Goal: Navigation & Orientation: Find specific page/section

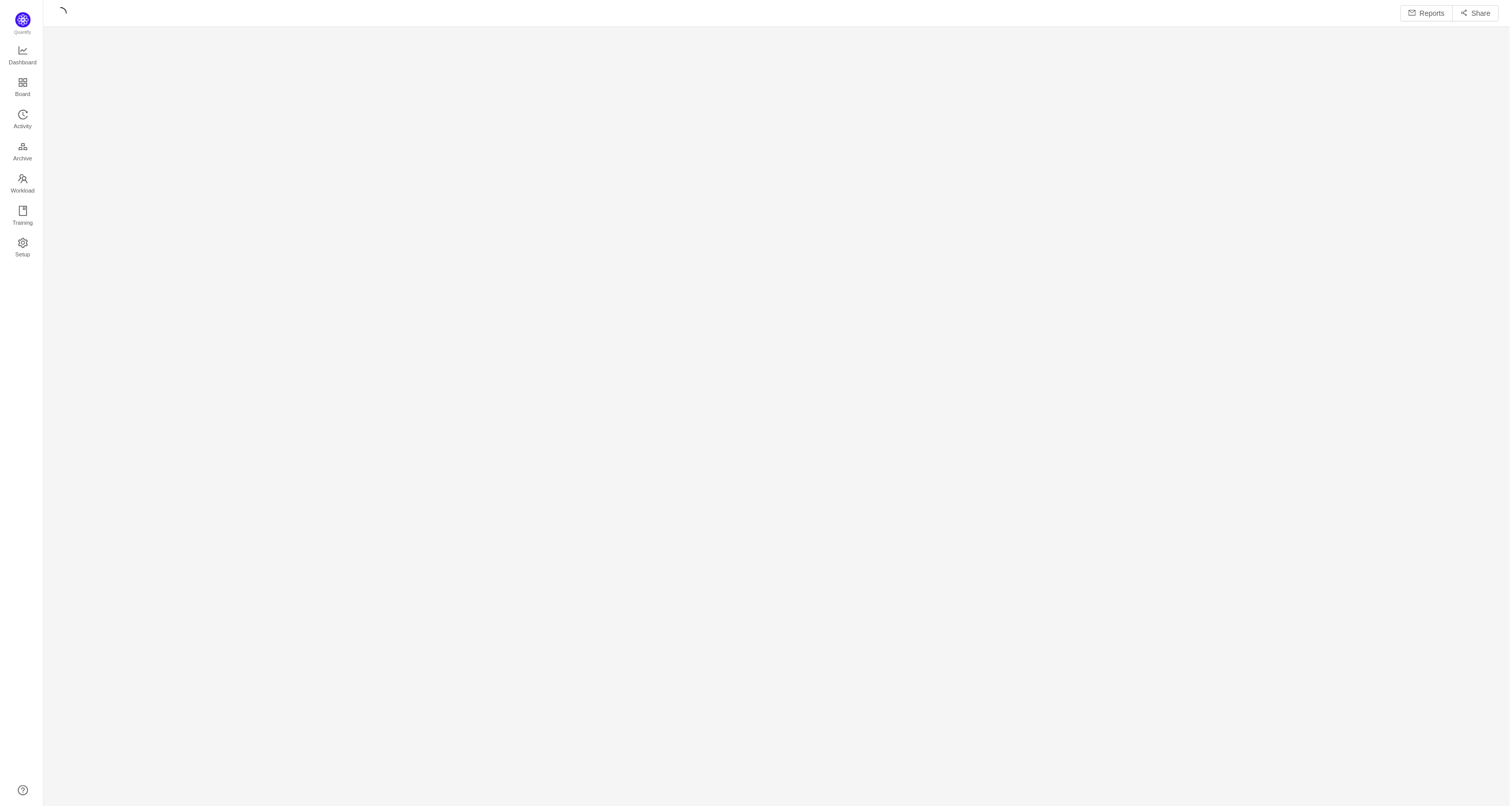
scroll to position [789, 1441]
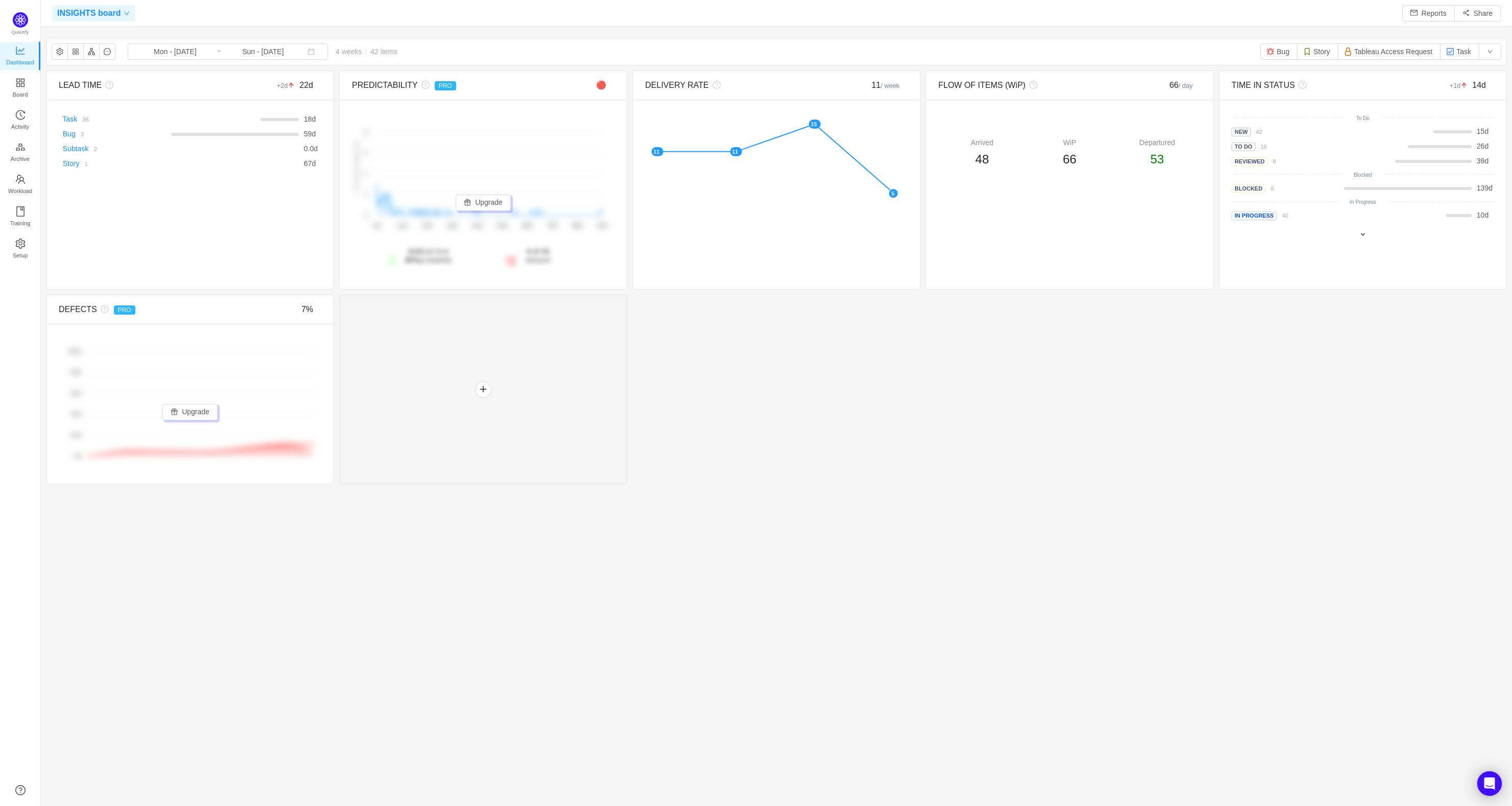
click at [121, 14] on span at bounding box center [125, 13] width 9 height 6
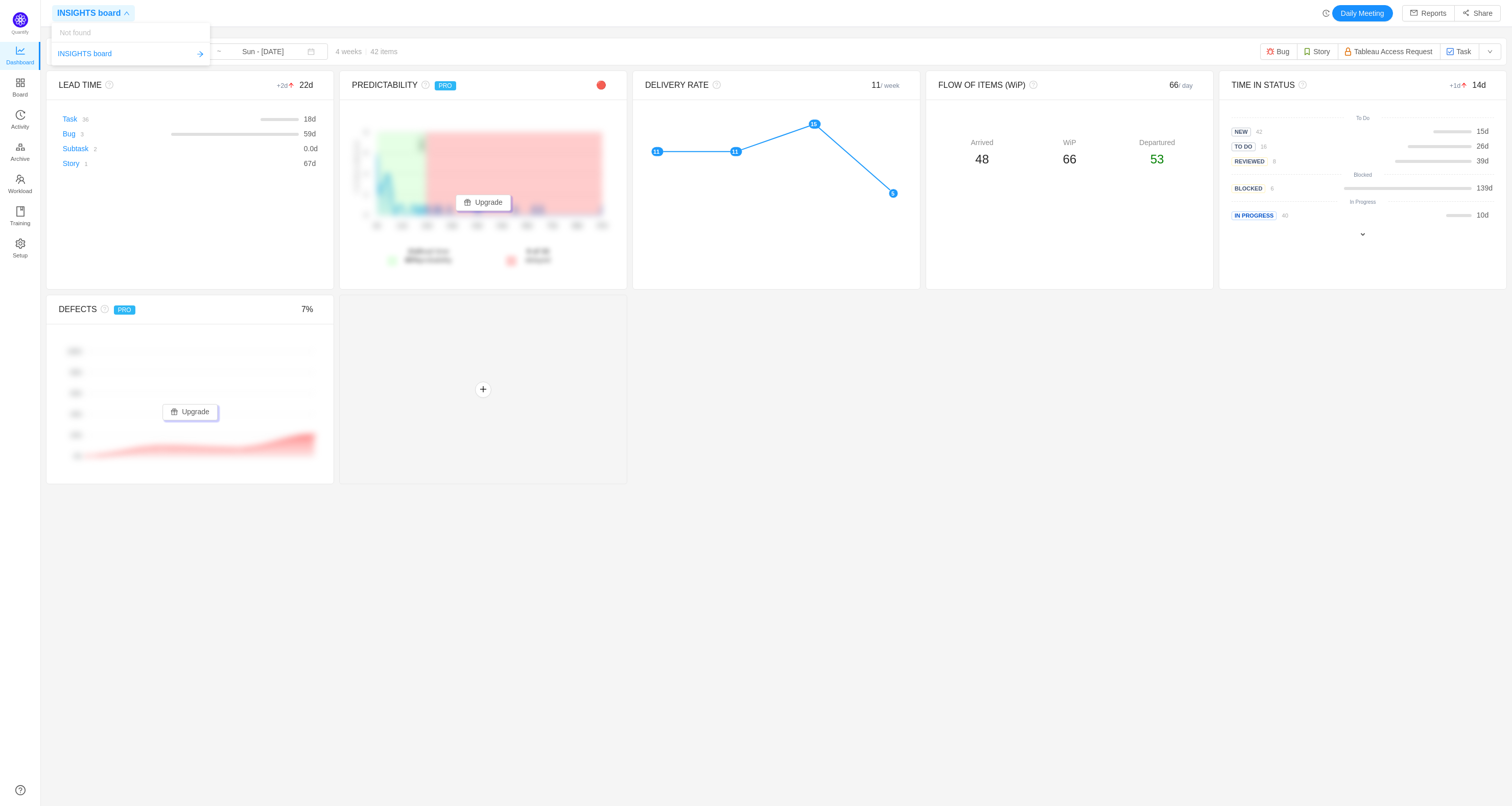
click at [123, 15] on icon "icon: down" at bounding box center [126, 13] width 6 height 6
click at [121, 15] on span at bounding box center [125, 13] width 9 height 6
click at [101, 79] on span "Data Exchange Board" at bounding box center [95, 81] width 70 height 15
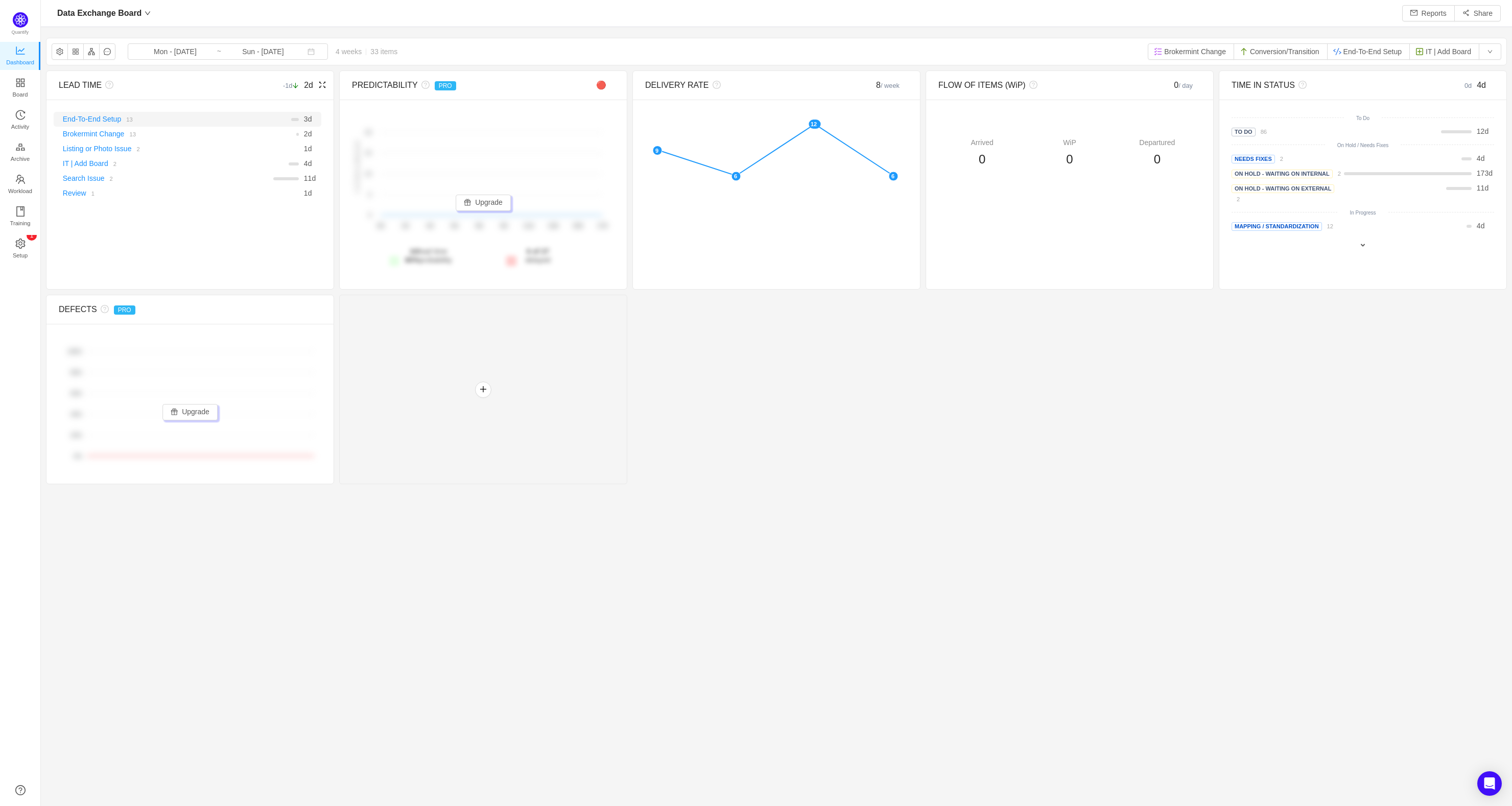
scroll to position [787, 1441]
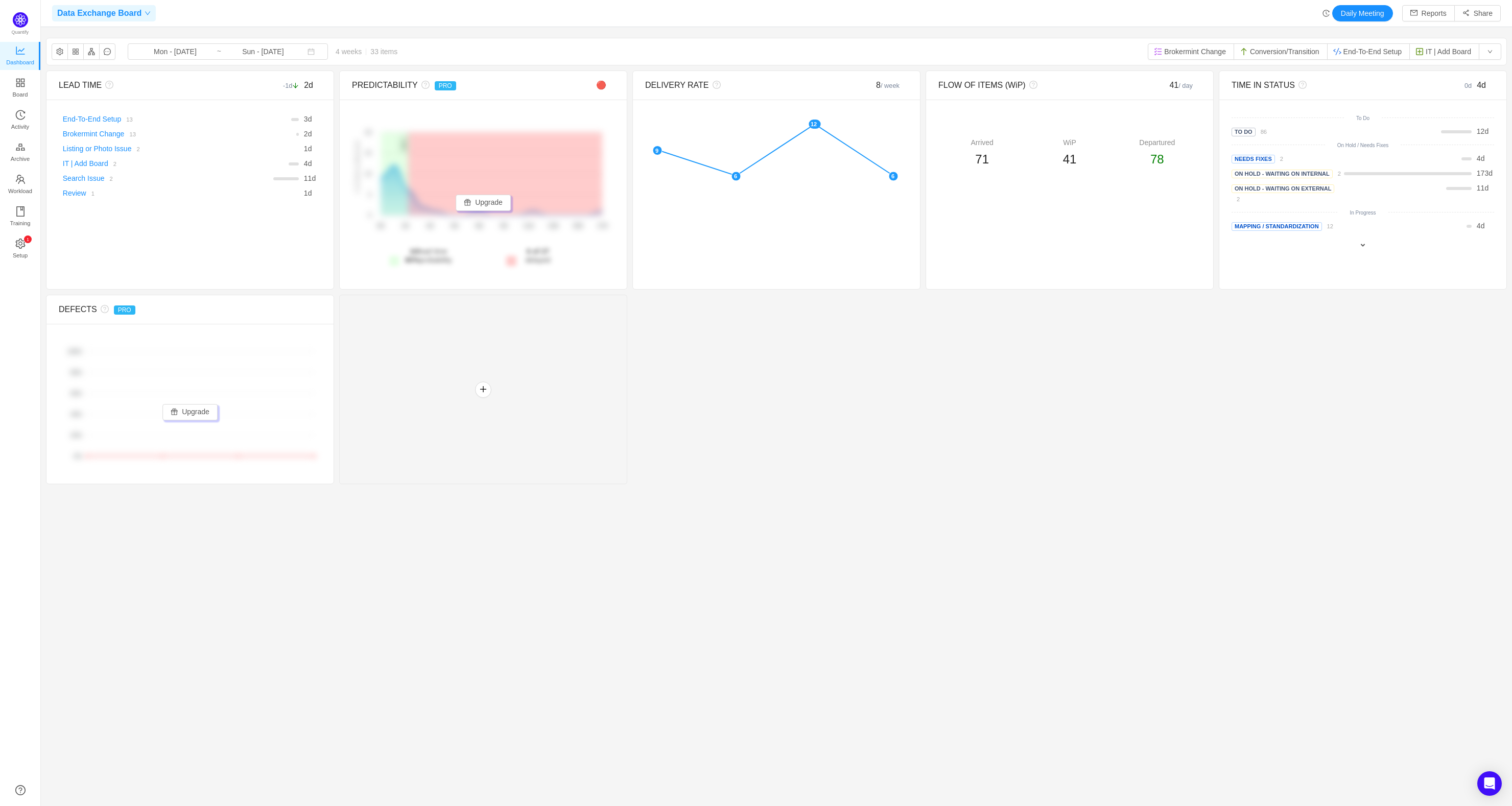
click at [121, 15] on span "Data Exchange Board" at bounding box center [99, 13] width 85 height 17
click at [85, 97] on span "DataOps Board" at bounding box center [85, 100] width 50 height 15
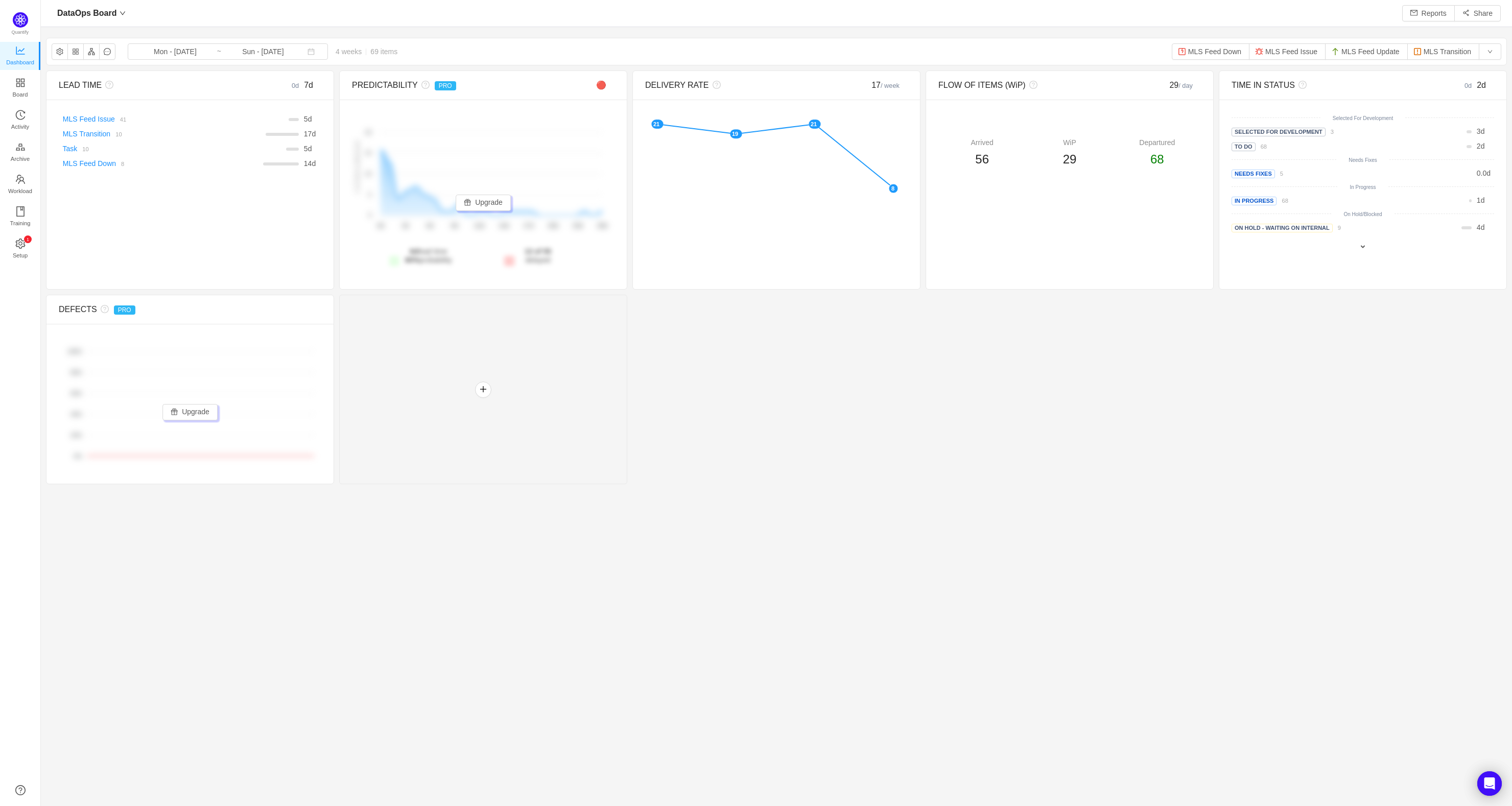
scroll to position [787, 1441]
